Goal: Task Accomplishment & Management: Use online tool/utility

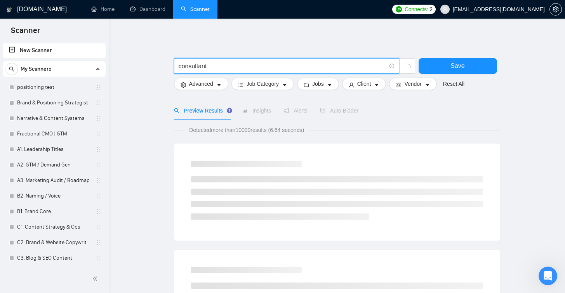
type input "consultant"
click at [51, 51] on link "New Scanner" at bounding box center [54, 51] width 91 height 16
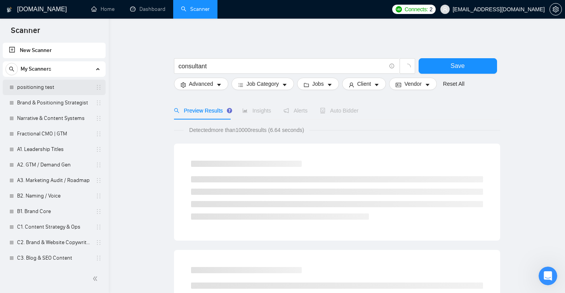
click at [56, 86] on link "positioning test" at bounding box center [54, 88] width 74 height 16
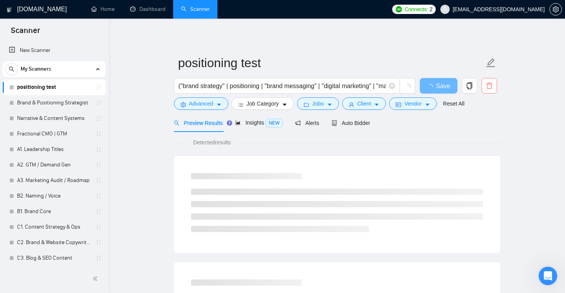
click at [487, 86] on icon "delete" at bounding box center [489, 85] width 7 height 7
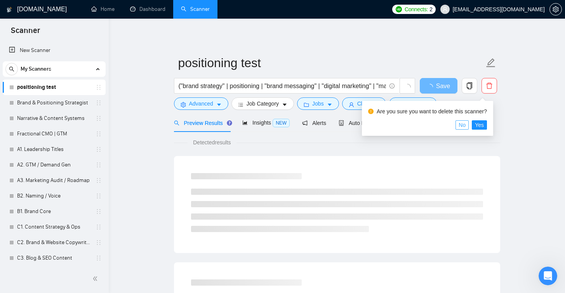
click at [465, 126] on span "No" at bounding box center [462, 125] width 7 height 9
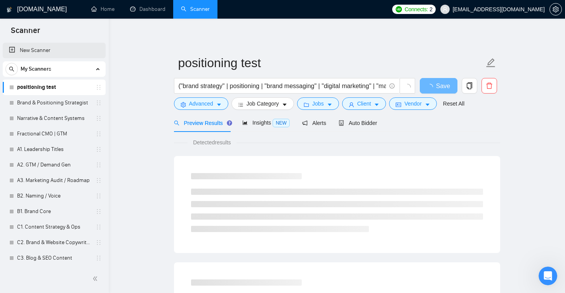
click at [33, 52] on link "New Scanner" at bounding box center [54, 51] width 91 height 16
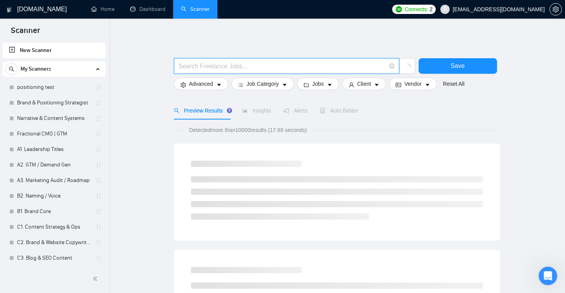
click at [240, 64] on input "text" at bounding box center [283, 66] width 208 height 10
type input "consultant"
click at [440, 69] on button "Save" at bounding box center [458, 66] width 79 height 16
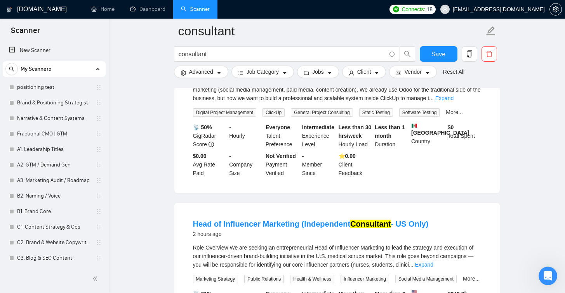
scroll to position [1075, 0]
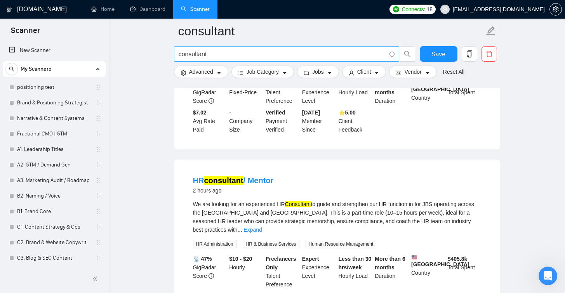
click at [231, 54] on input "consultant" at bounding box center [283, 54] width 208 height 10
paste input "Business Consultant for Creative Studio Founder"
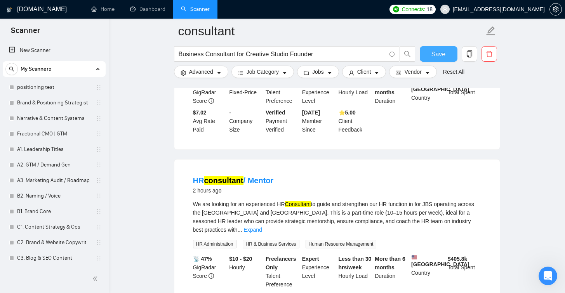
click at [435, 58] on span "Save" at bounding box center [439, 54] width 14 height 10
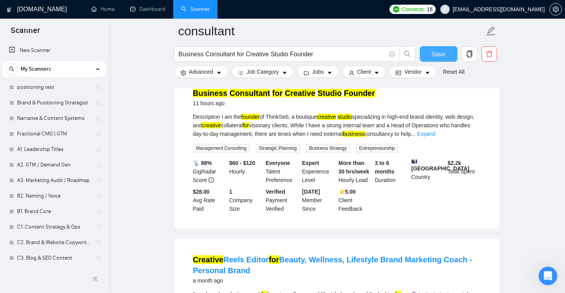
scroll to position [237, 0]
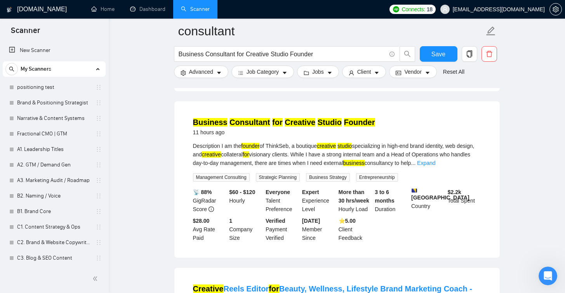
click at [306, 118] on mark "Creative" at bounding box center [300, 122] width 31 height 9
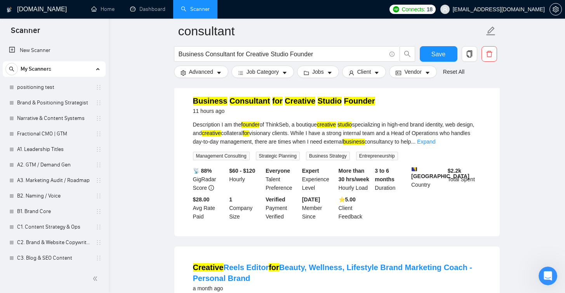
scroll to position [248, 0]
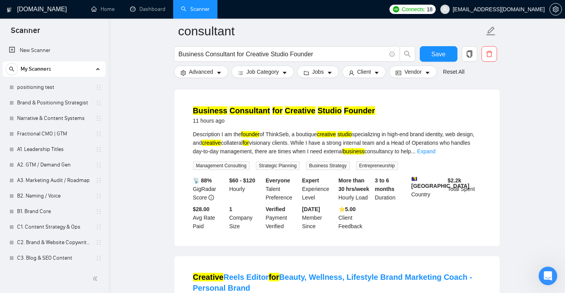
click at [302, 106] on mark "Creative" at bounding box center [300, 110] width 31 height 9
drag, startPoint x: 251, startPoint y: 159, endPoint x: 195, endPoint y: 161, distance: 55.2
click at [195, 162] on span "Management Consulting" at bounding box center [221, 166] width 57 height 9
copy span "Management Consulting"
drag, startPoint x: 301, startPoint y: 157, endPoint x: 262, endPoint y: 158, distance: 38.9
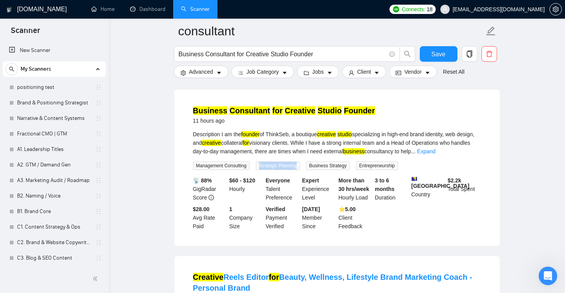
click at [262, 162] on span "Strategic Planning" at bounding box center [278, 166] width 44 height 9
copy span "Strategic Planning"
drag, startPoint x: 355, startPoint y: 157, endPoint x: 312, endPoint y: 157, distance: 42.8
click at [312, 162] on span "Business Strategy" at bounding box center [328, 166] width 44 height 9
copy span "Business Strategy"
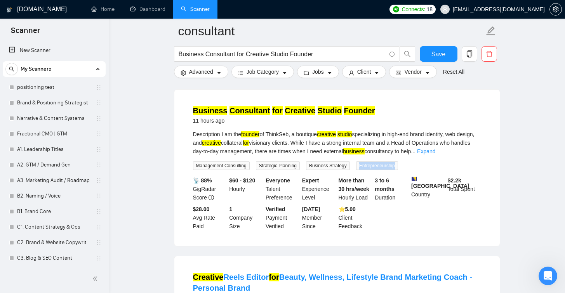
drag, startPoint x: 366, startPoint y: 156, endPoint x: 404, endPoint y: 159, distance: 38.2
click at [398, 162] on span "Entrepreneurship" at bounding box center [377, 166] width 42 height 9
copy span "Entrepreneurship"
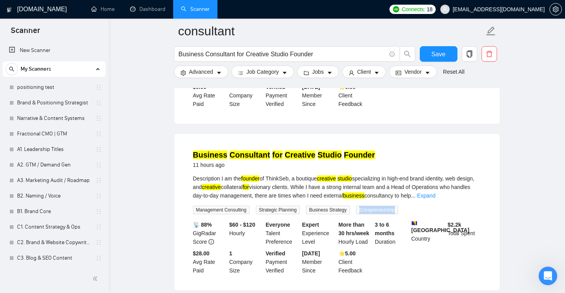
scroll to position [391, 0]
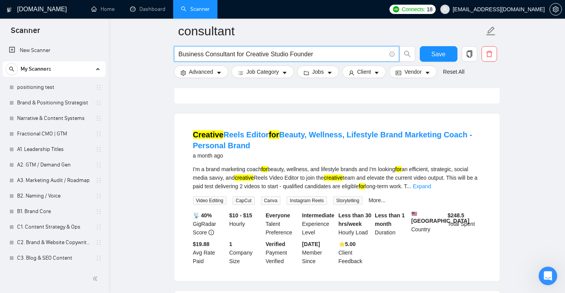
click at [209, 56] on input "Business Consultant for Creative Studio Founder" at bounding box center [283, 54] width 208 height 10
drag, startPoint x: 237, startPoint y: 54, endPoint x: 392, endPoint y: 61, distance: 155.6
click at [392, 61] on span "Business Consultant for Creative Studio Founder" at bounding box center [286, 54] width 225 height 16
click at [228, 55] on input "Business Consultant" at bounding box center [283, 54] width 208 height 10
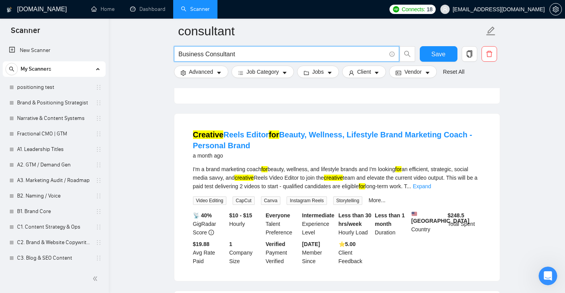
click at [228, 55] on input "Business Consultant" at bounding box center [283, 54] width 208 height 10
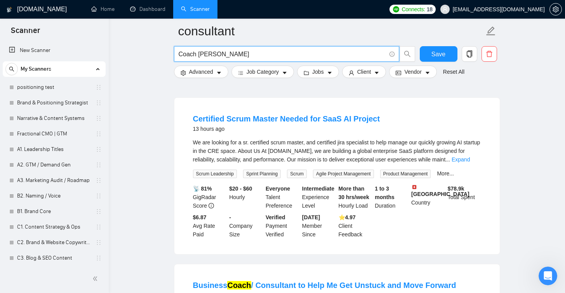
scroll to position [350, 0]
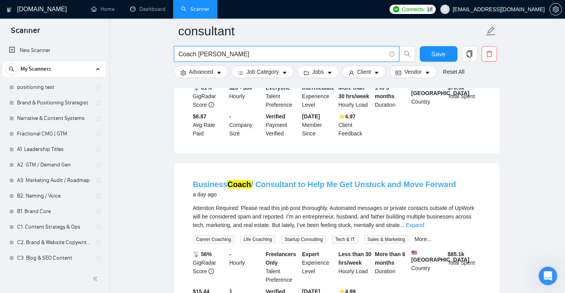
type input "Coach [PERSON_NAME]"
click at [312, 180] on link "Business Coach / Consultant to Help Me Get Unstuck and Move Forward" at bounding box center [325, 184] width 264 height 9
